Goal: Task Accomplishment & Management: Manage account settings

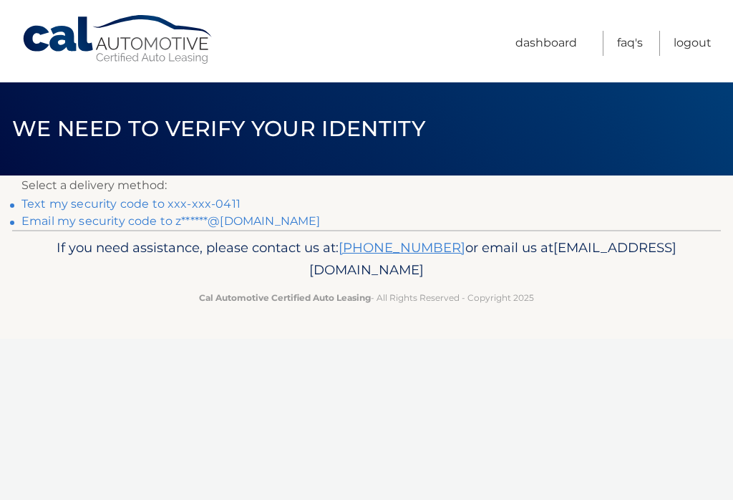
click at [155, 197] on link "Text my security code to xxx-xxx-0411" at bounding box center [130, 204] width 219 height 14
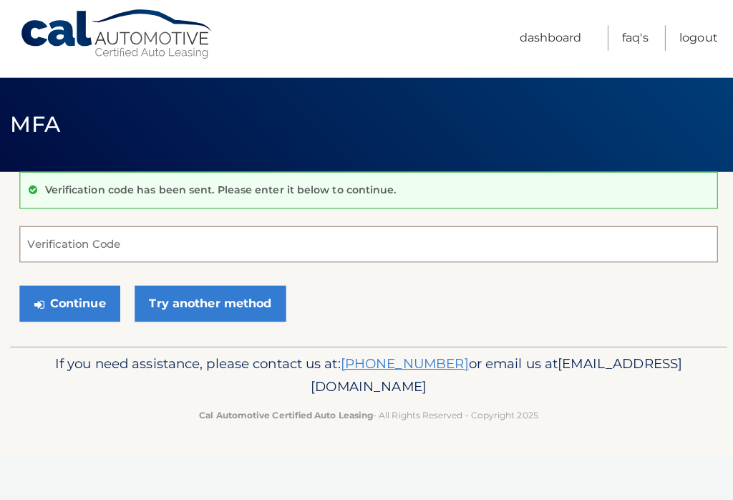
click at [214, 245] on input "Verification Code" at bounding box center [366, 247] width 690 height 36
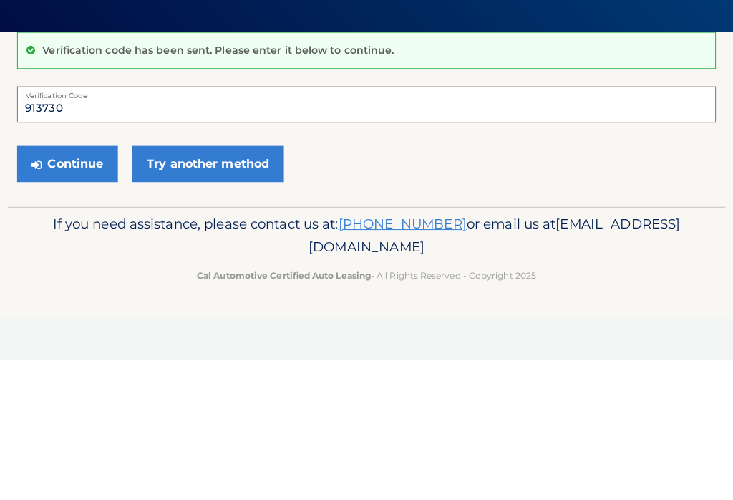
type input "913730"
click at [98, 288] on button "Continue" at bounding box center [71, 306] width 100 height 36
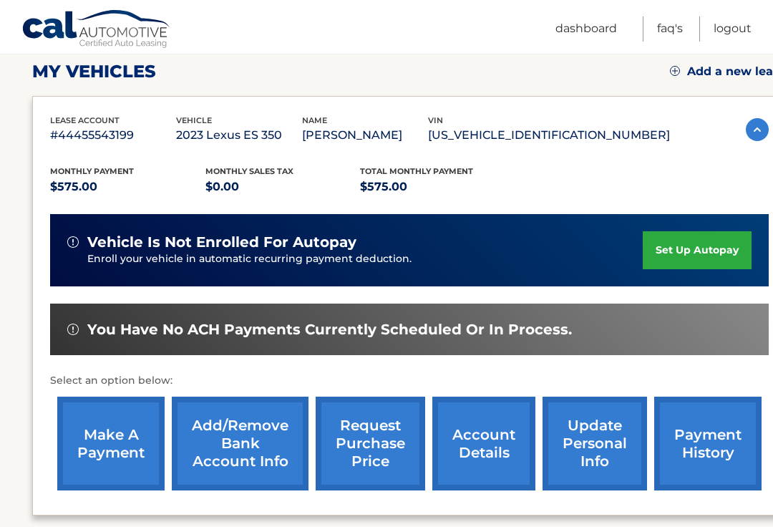
scroll to position [200, 6]
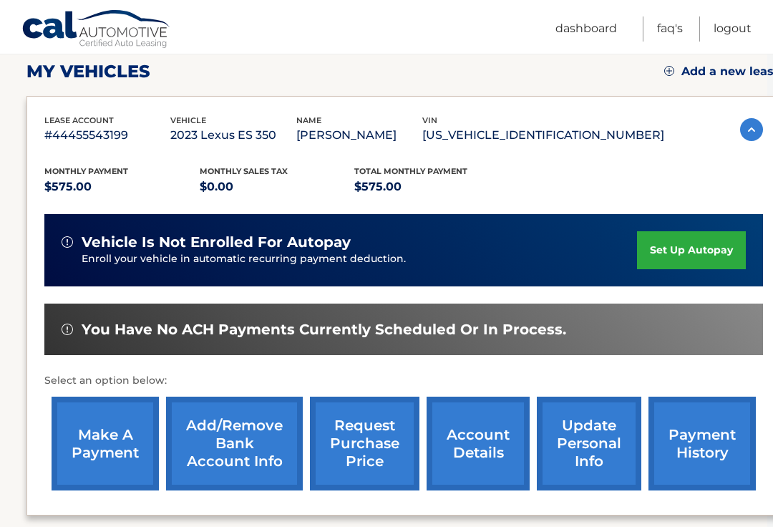
click at [117, 452] on link "make a payment" at bounding box center [105, 444] width 107 height 94
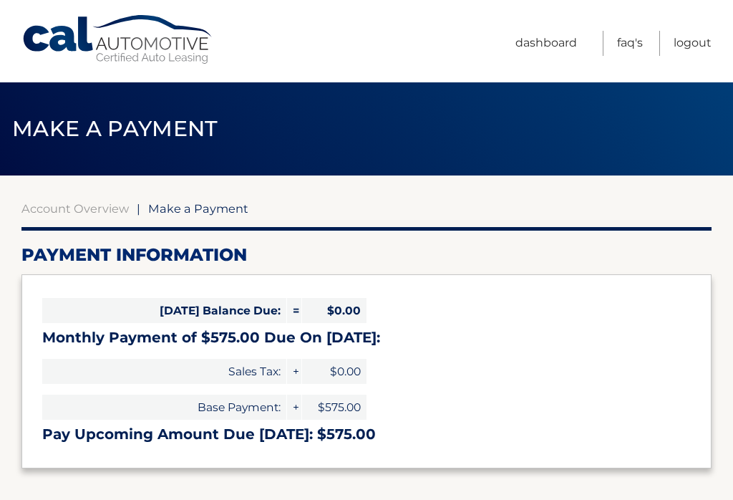
select select "NTFhMWU4MGYtNjlhYi00NGRkLWFiYjQtMjRhMDI1ZWFjZjdl"
click at [695, 47] on link "Logout" at bounding box center [693, 43] width 38 height 25
